Goal: Find specific page/section: Find specific page/section

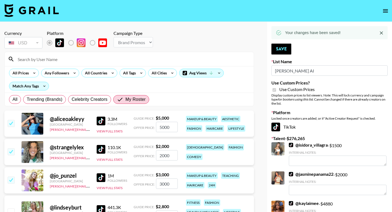
select select "Brand"
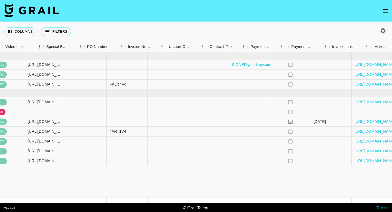
scroll to position [0, 512]
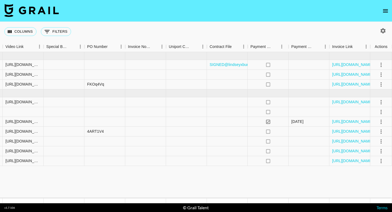
click at [388, 11] on icon "open drawer" at bounding box center [385, 11] width 7 height 7
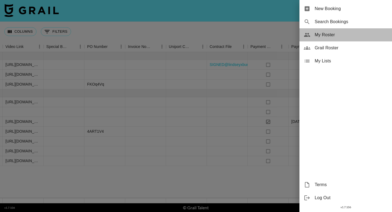
click at [331, 38] on span "My Roster" at bounding box center [351, 35] width 73 height 7
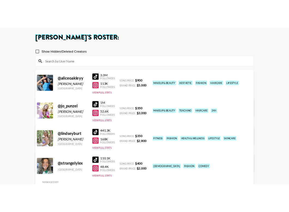
scroll to position [26, 0]
